Goal: Transaction & Acquisition: Obtain resource

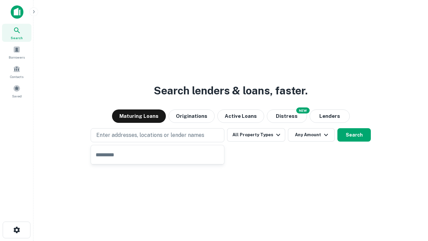
type input "**********"
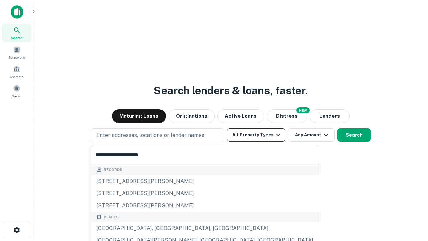
click at [256, 135] on button "All Property Types" at bounding box center [256, 134] width 58 height 13
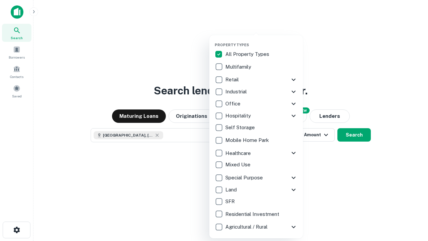
click at [262, 40] on button "button" at bounding box center [262, 40] width 94 height 0
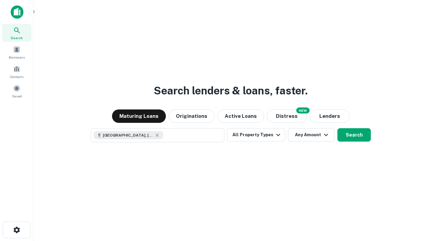
scroll to position [11, 0]
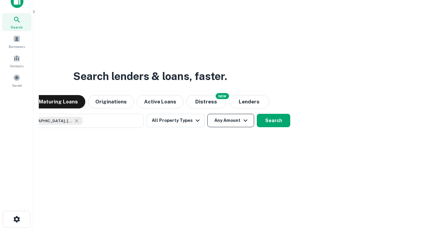
click at [207, 114] on button "Any Amount" at bounding box center [230, 120] width 47 height 13
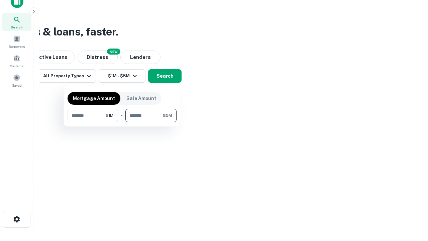
type input "*******"
click at [122, 122] on button "button" at bounding box center [122, 122] width 109 height 0
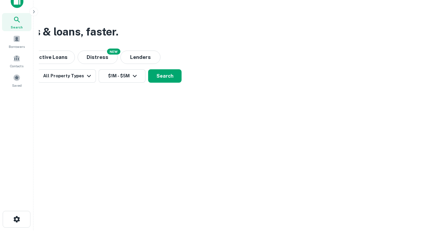
scroll to position [11, 0]
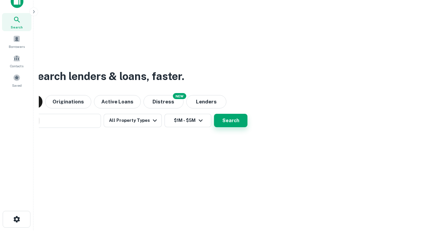
click at [214, 114] on button "Search" at bounding box center [230, 120] width 33 height 13
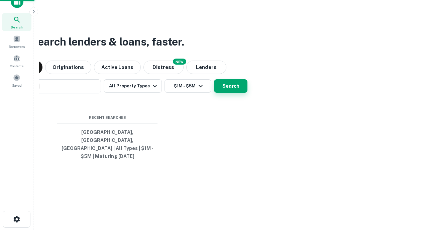
scroll to position [22, 189]
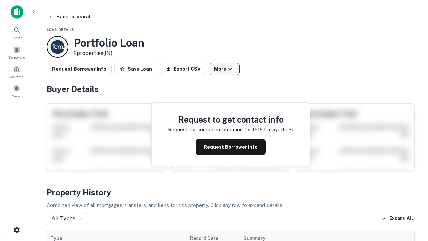
click at [224, 69] on button "More" at bounding box center [224, 69] width 31 height 12
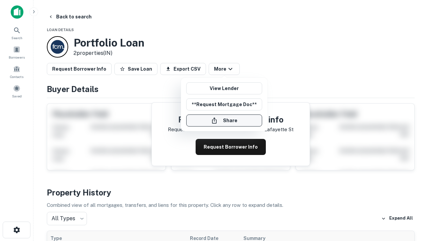
click at [224, 120] on button "Share" at bounding box center [224, 120] width 76 height 12
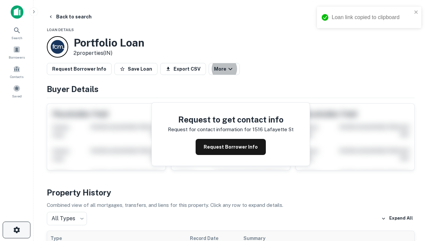
click at [16, 230] on icon "button" at bounding box center [17, 230] width 8 height 8
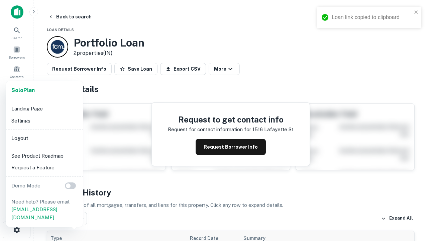
click at [44, 138] on li "Logout" at bounding box center [45, 138] width 72 height 12
